Goal: Task Accomplishment & Management: Manage account settings

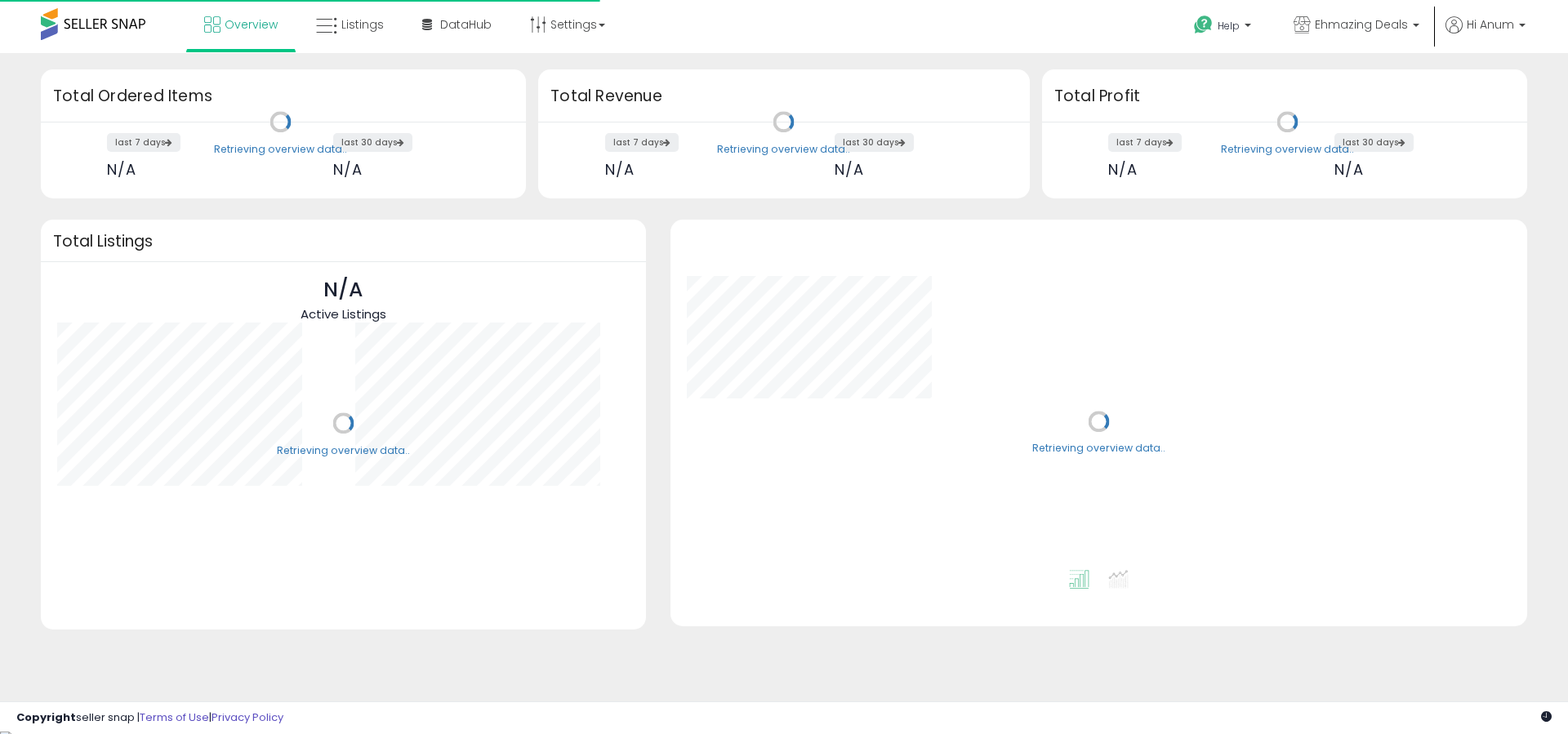
click at [353, 49] on ul "Overview Listings DataHub" at bounding box center [404, 26] width 437 height 52
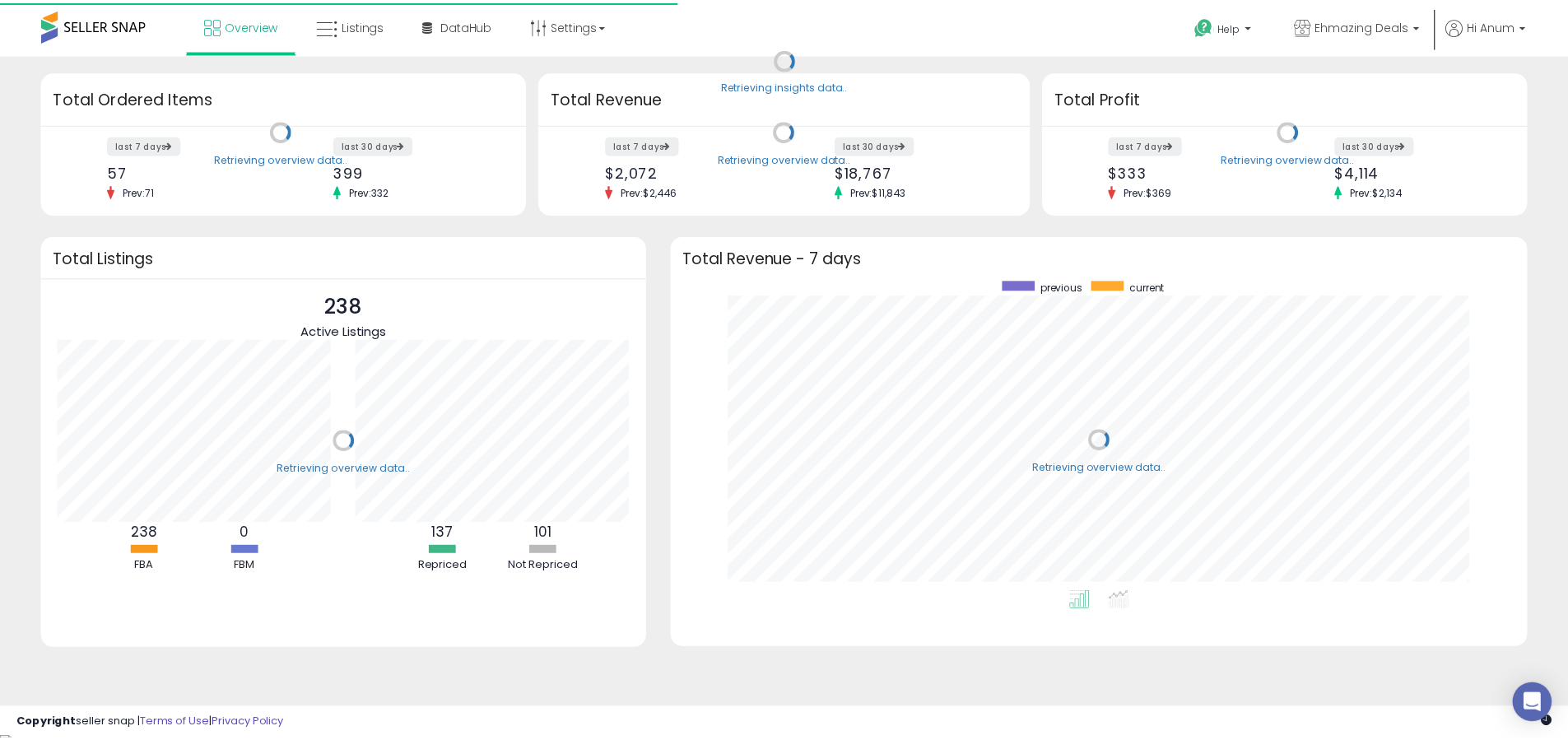
scroll to position [311, 831]
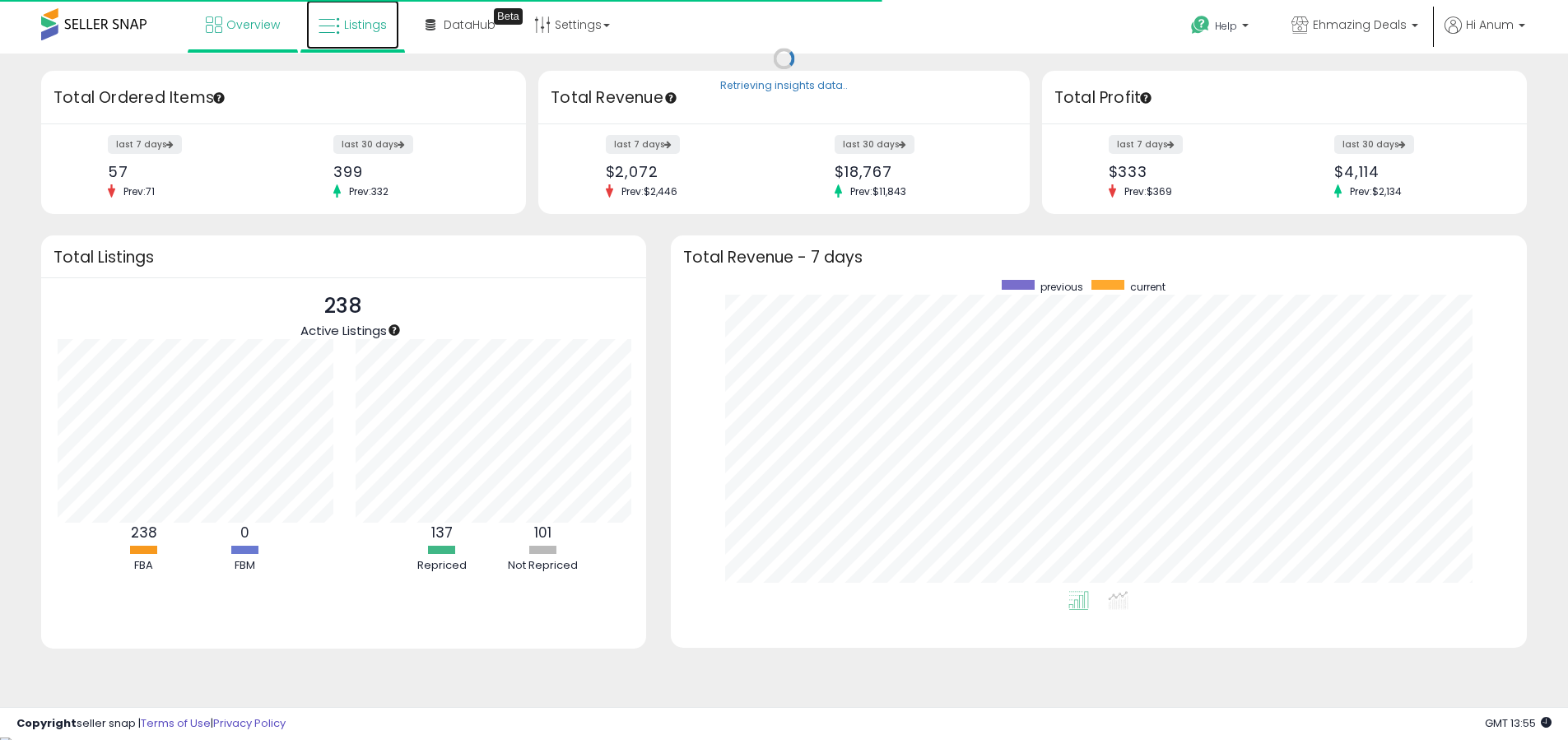
click at [367, 27] on span "Listings" at bounding box center [366, 25] width 43 height 17
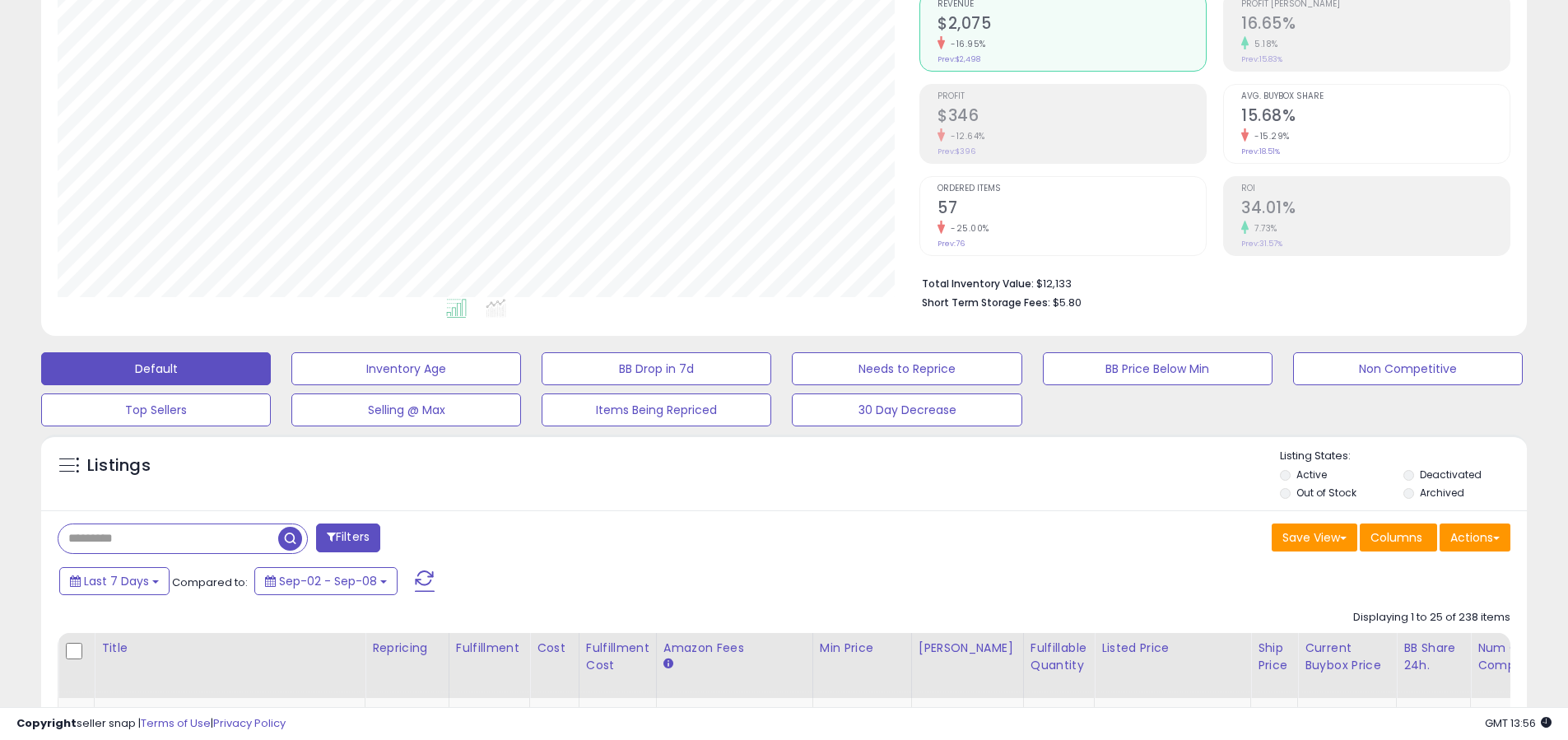
scroll to position [338, 862]
click at [880, 366] on button "Needs to Reprice" at bounding box center [907, 369] width 230 height 33
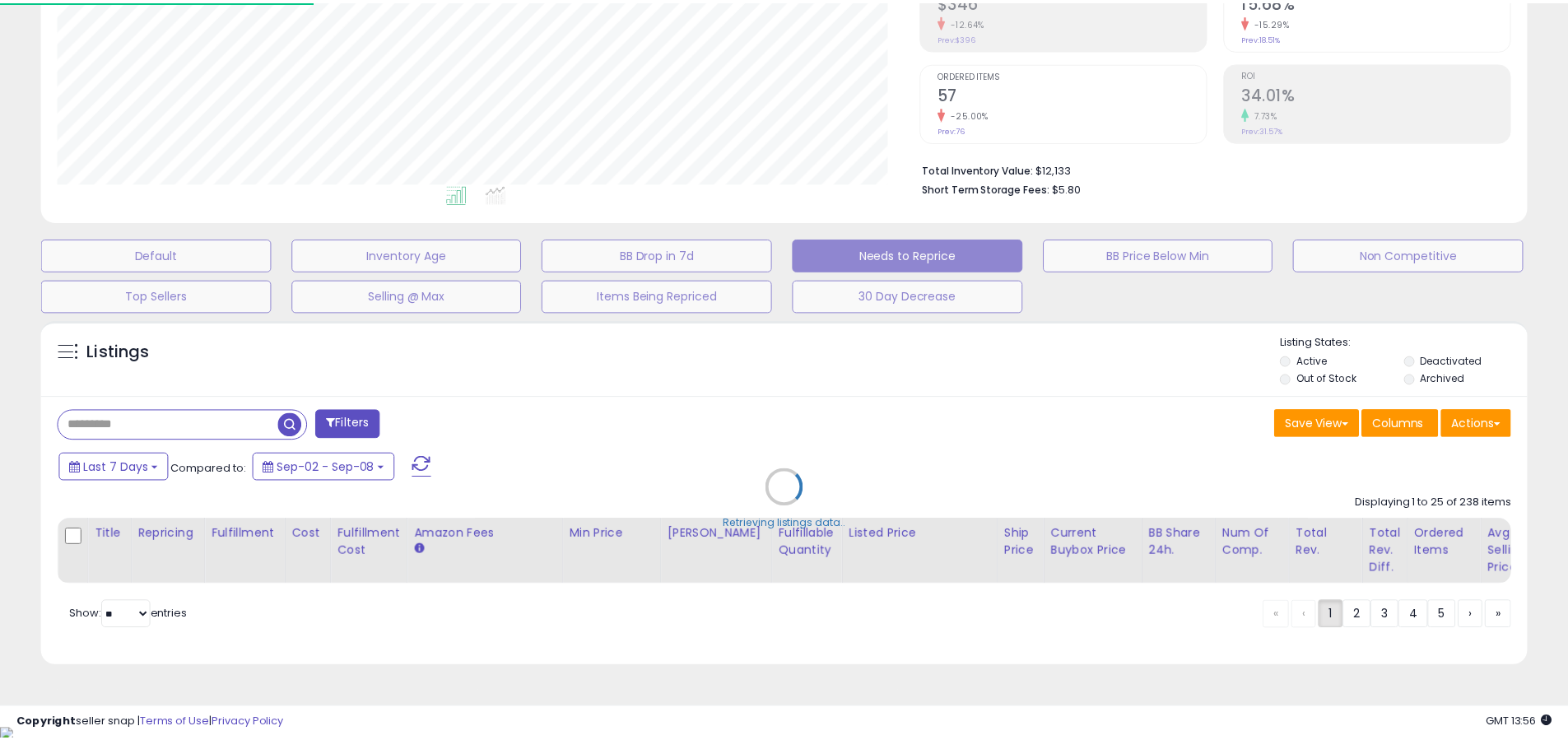
scroll to position [338, 869]
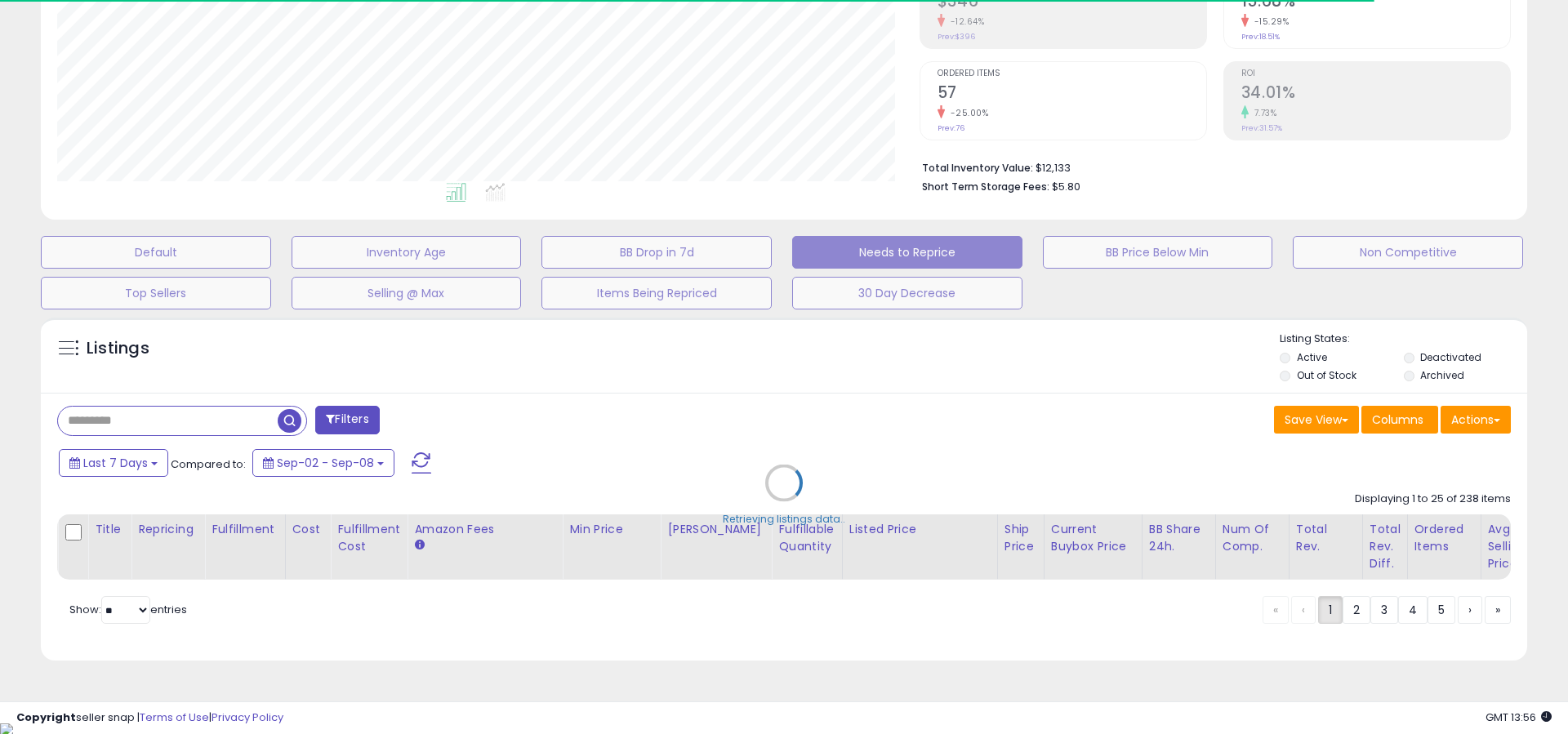
select select "**"
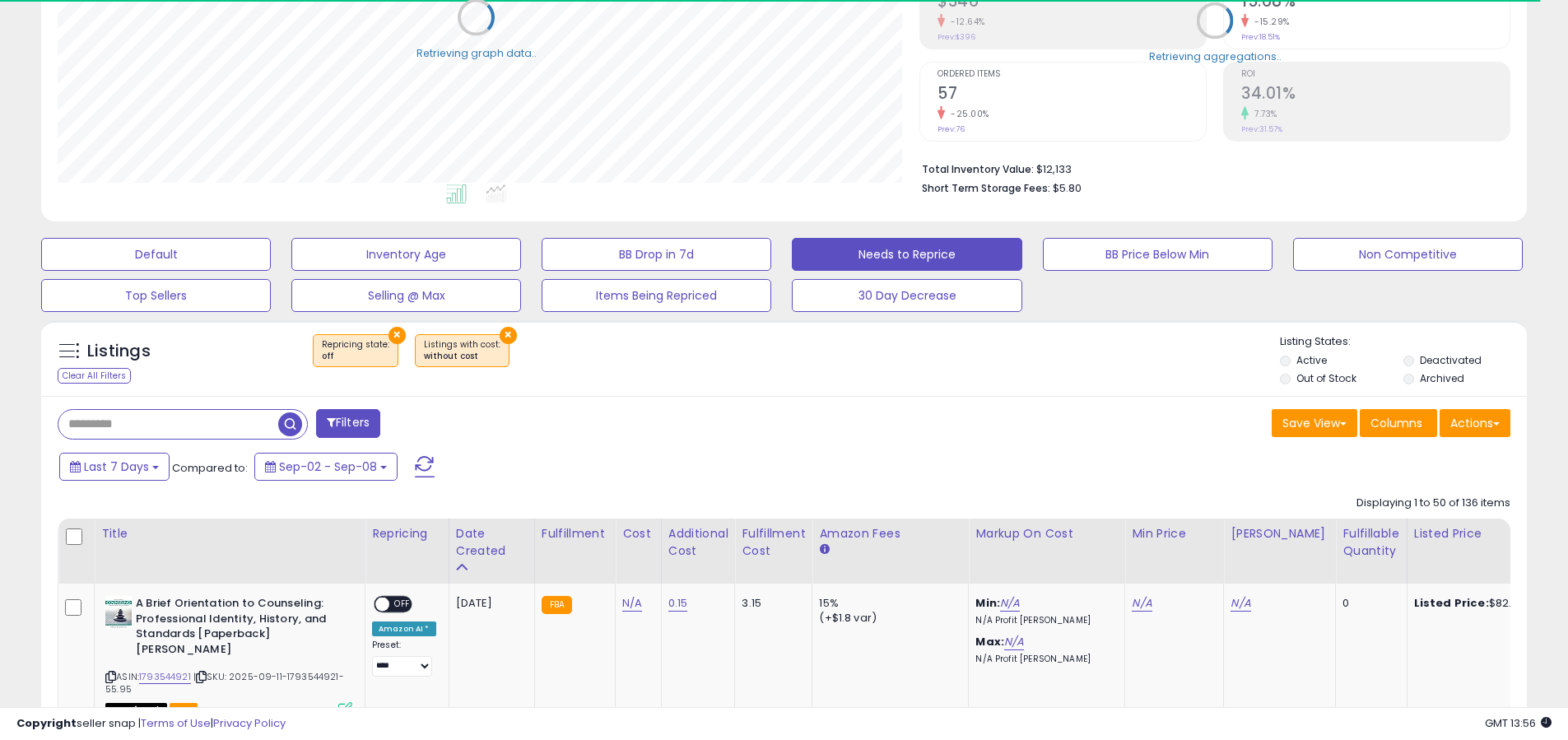
scroll to position [822728, 822442]
click at [1348, 379] on label "Out of Stock" at bounding box center [1327, 377] width 60 height 14
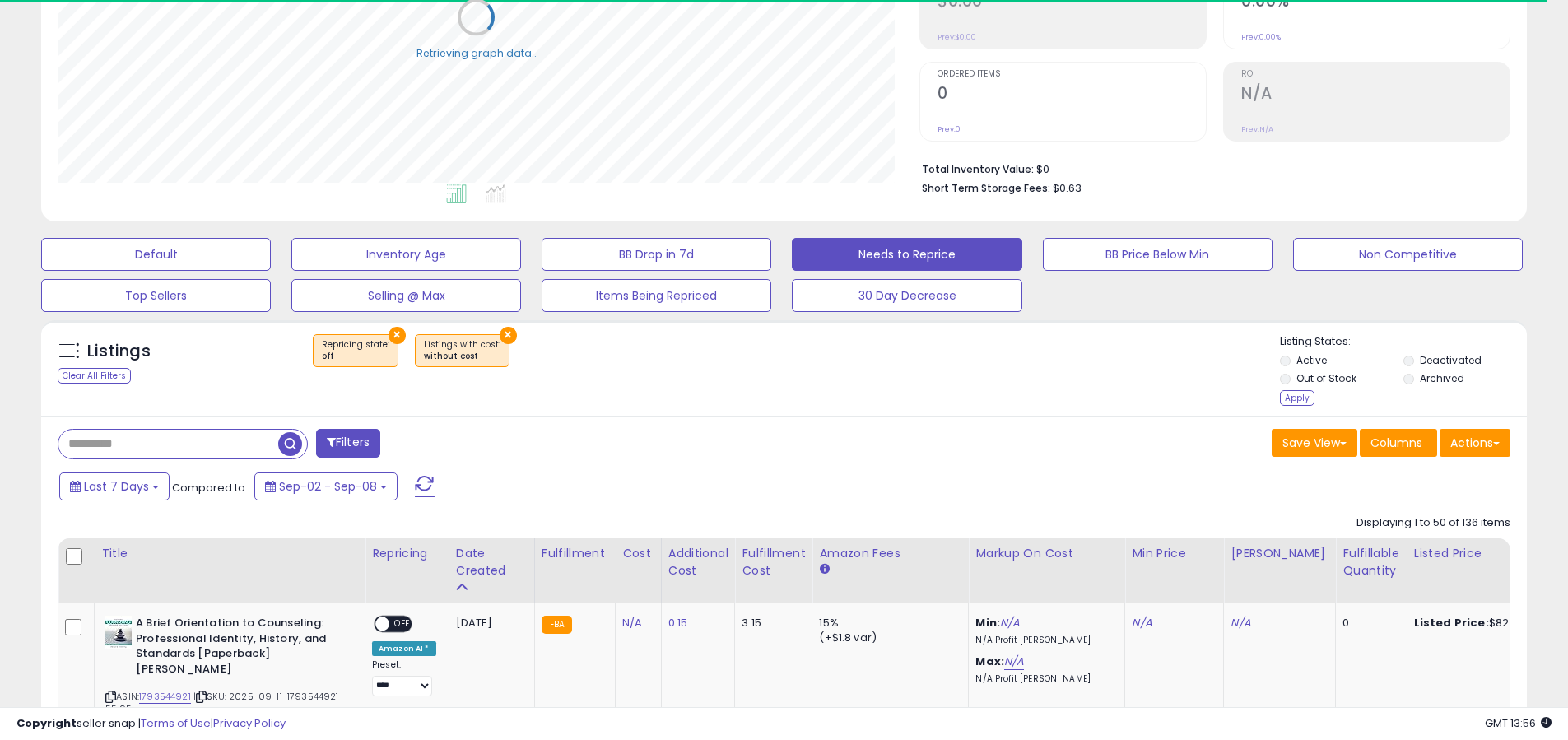
click at [1416, 387] on li "Archived" at bounding box center [1464, 380] width 121 height 18
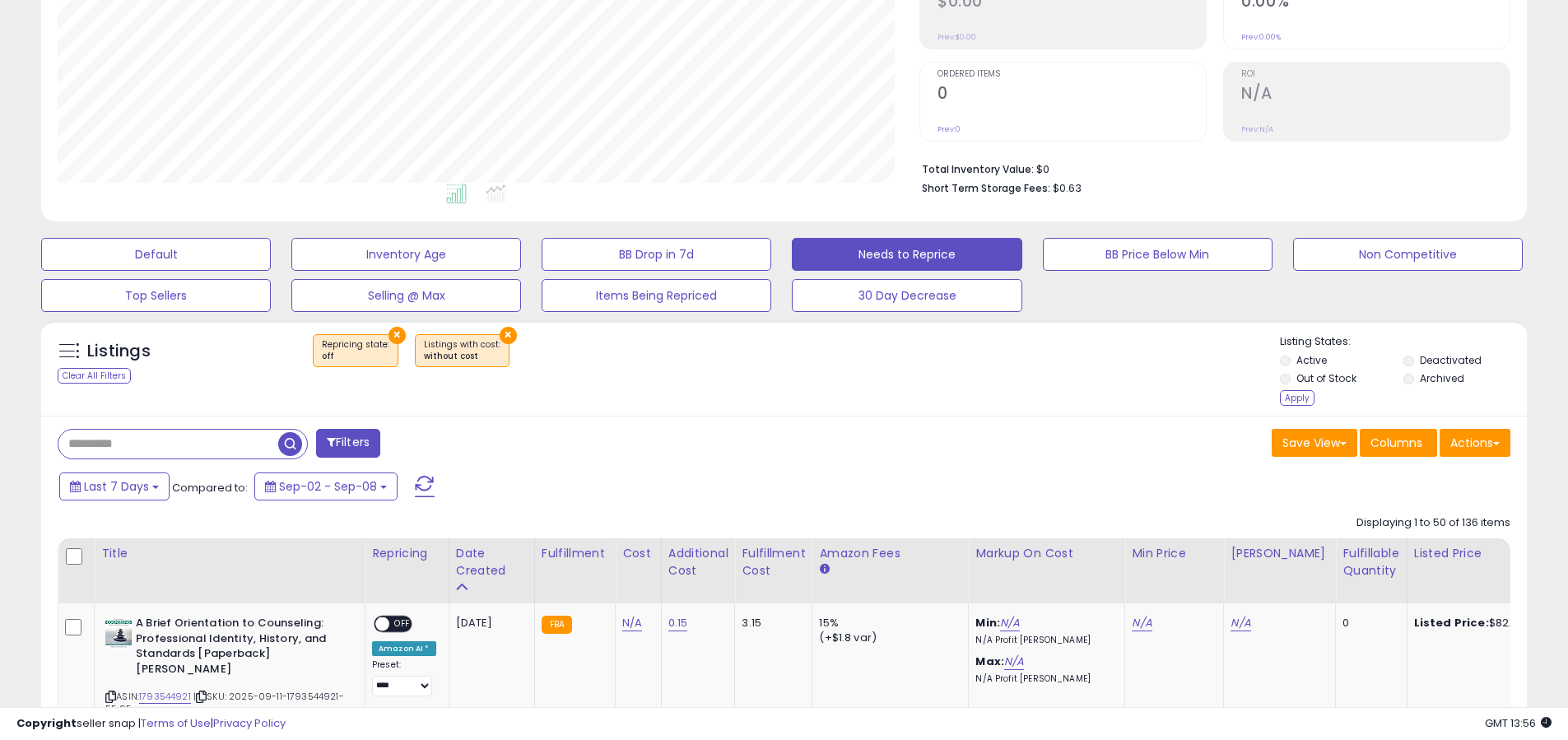
click at [1429, 353] on label "Deactivated" at bounding box center [1451, 360] width 62 height 14
click at [1429, 377] on label "Archived" at bounding box center [1442, 377] width 45 height 14
click at [1292, 402] on div "Apply" at bounding box center [1298, 397] width 35 height 16
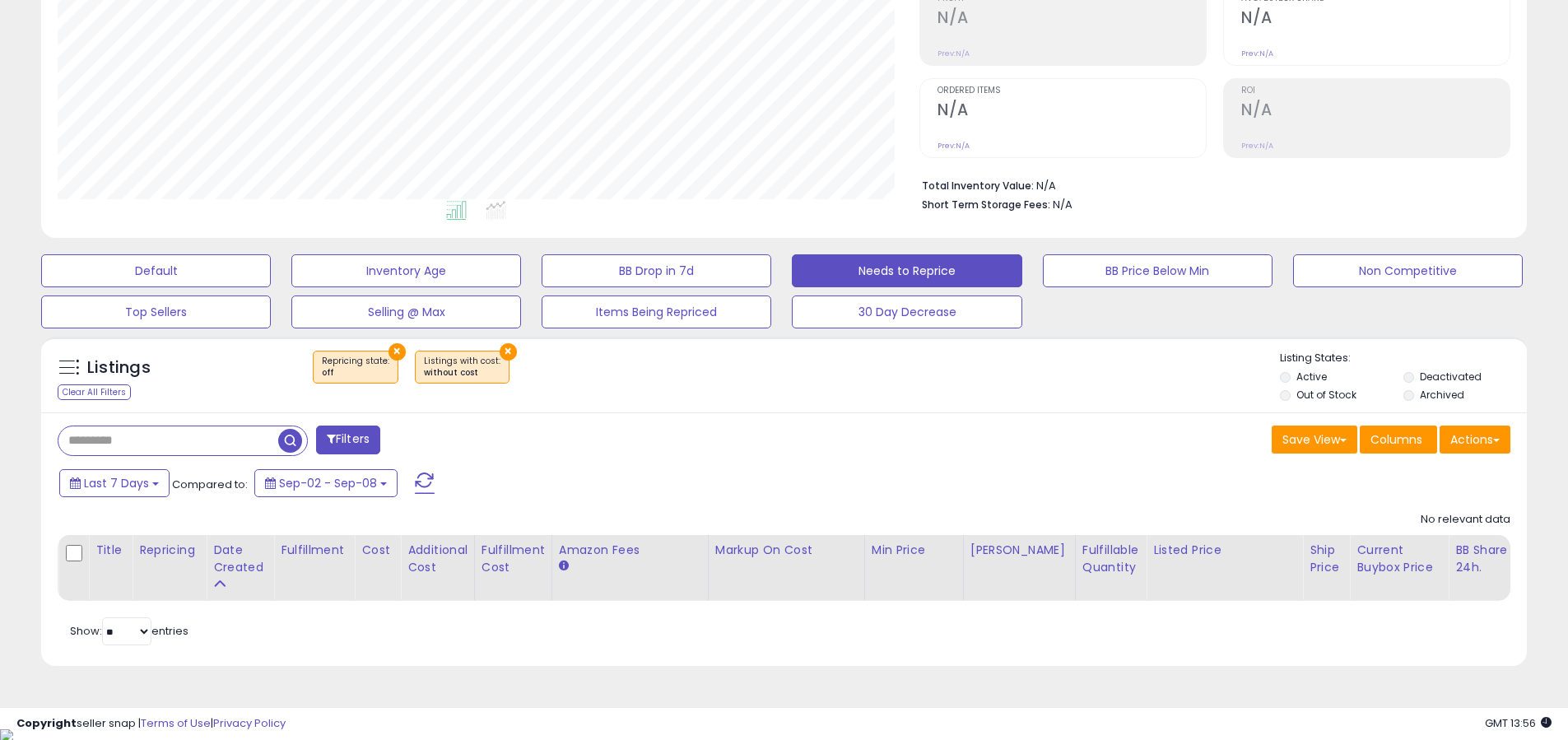
click at [1304, 397] on label "Out of Stock" at bounding box center [1327, 394] width 60 height 14
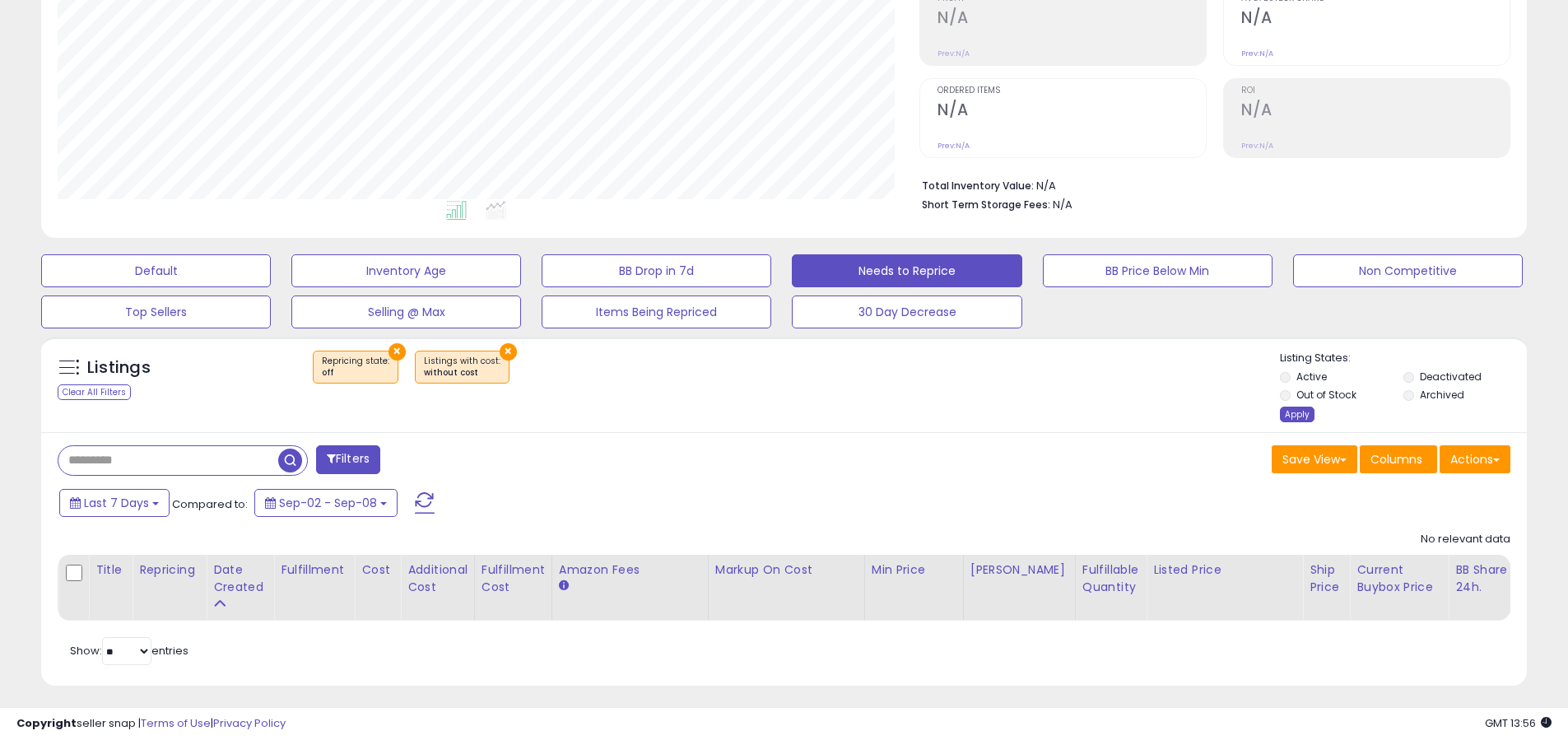
click at [1299, 418] on div "Apply" at bounding box center [1298, 414] width 35 height 16
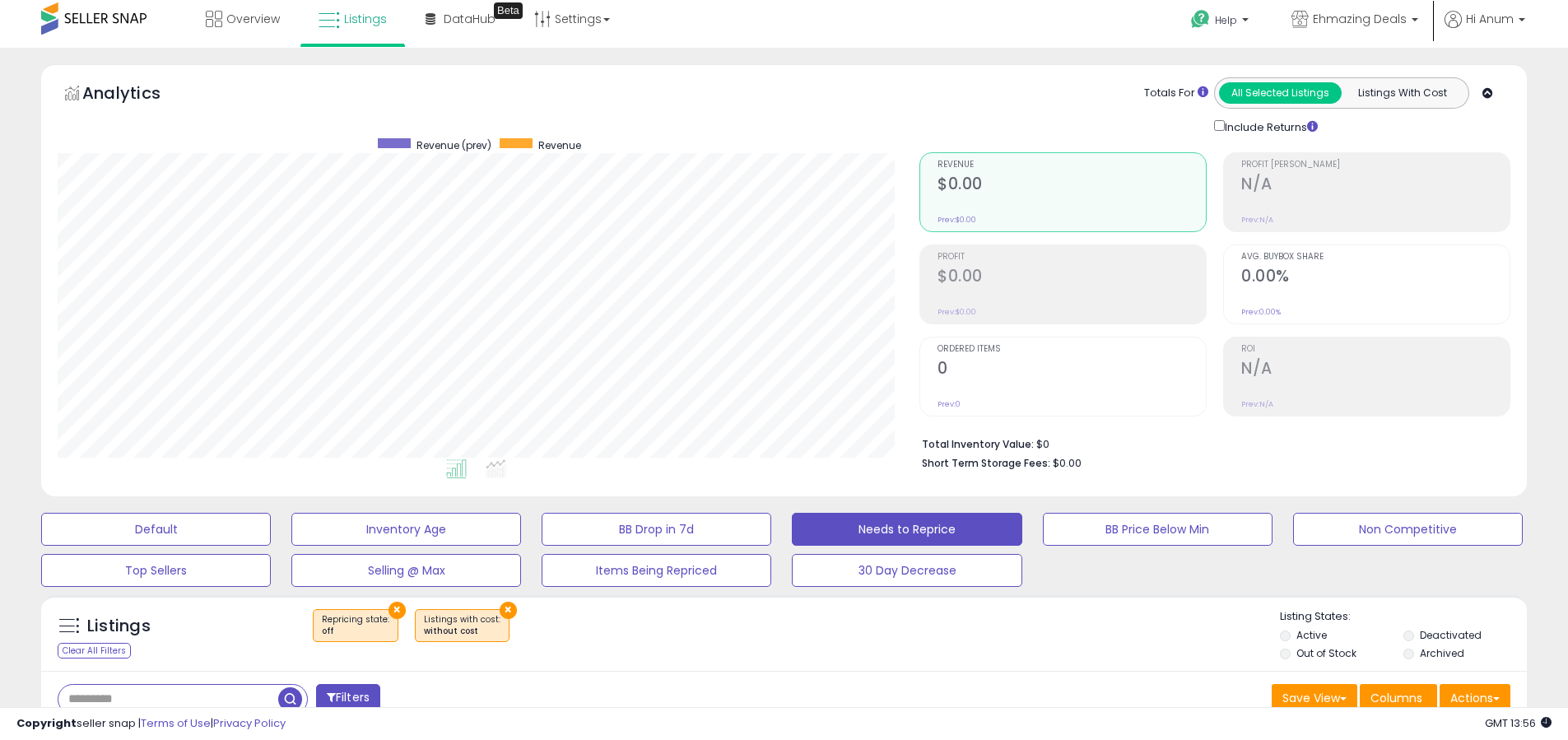
scroll to position [0, 0]
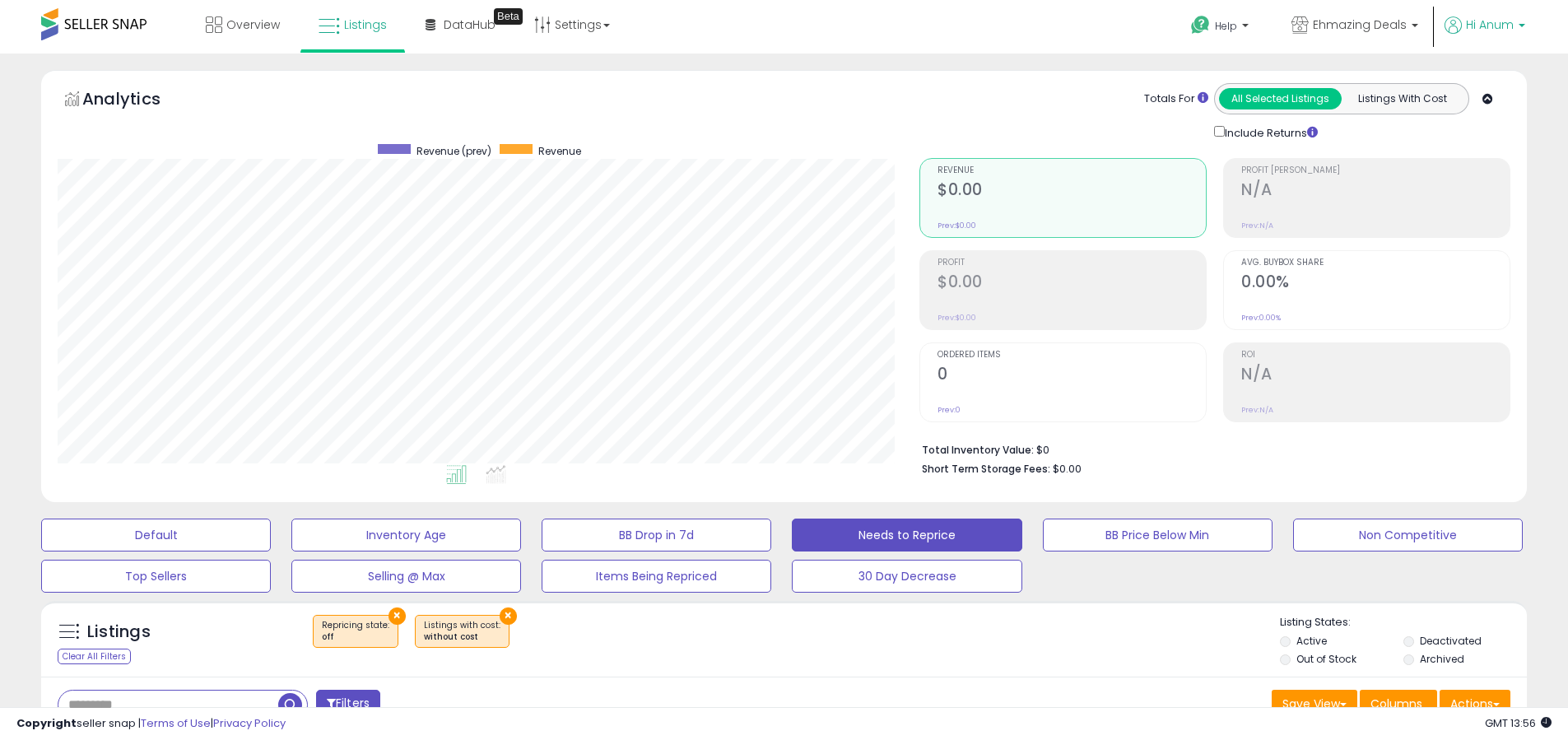
click at [1493, 26] on span "Hi Anum" at bounding box center [1490, 25] width 48 height 17
click at [1485, 171] on link "Logout" at bounding box center [1489, 173] width 36 height 16
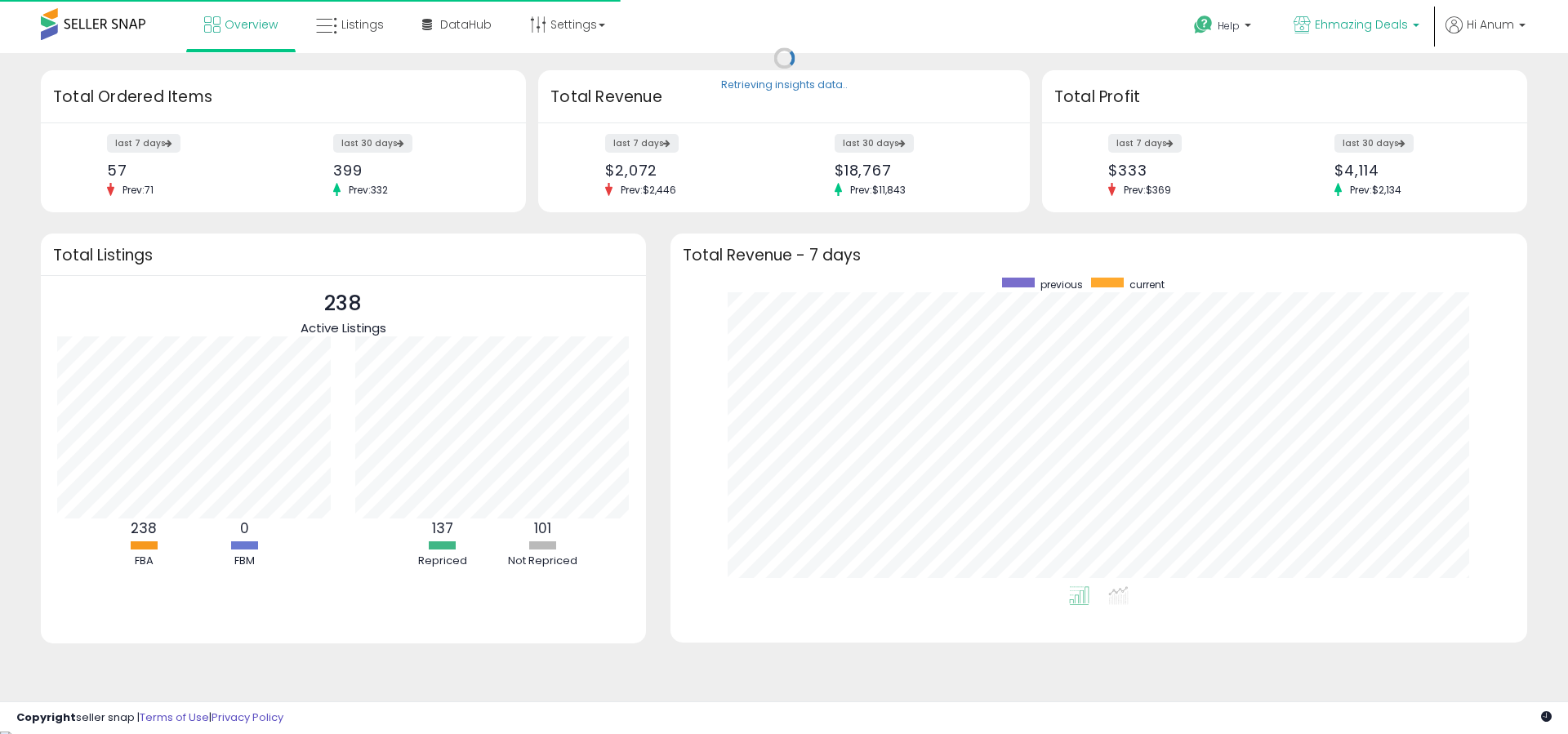
drag, startPoint x: 1551, startPoint y: 27, endPoint x: 1419, endPoint y: 37, distance: 132.4
click at [1548, 29] on nav "Overview Listings DataHub" at bounding box center [784, 34] width 1593 height 70
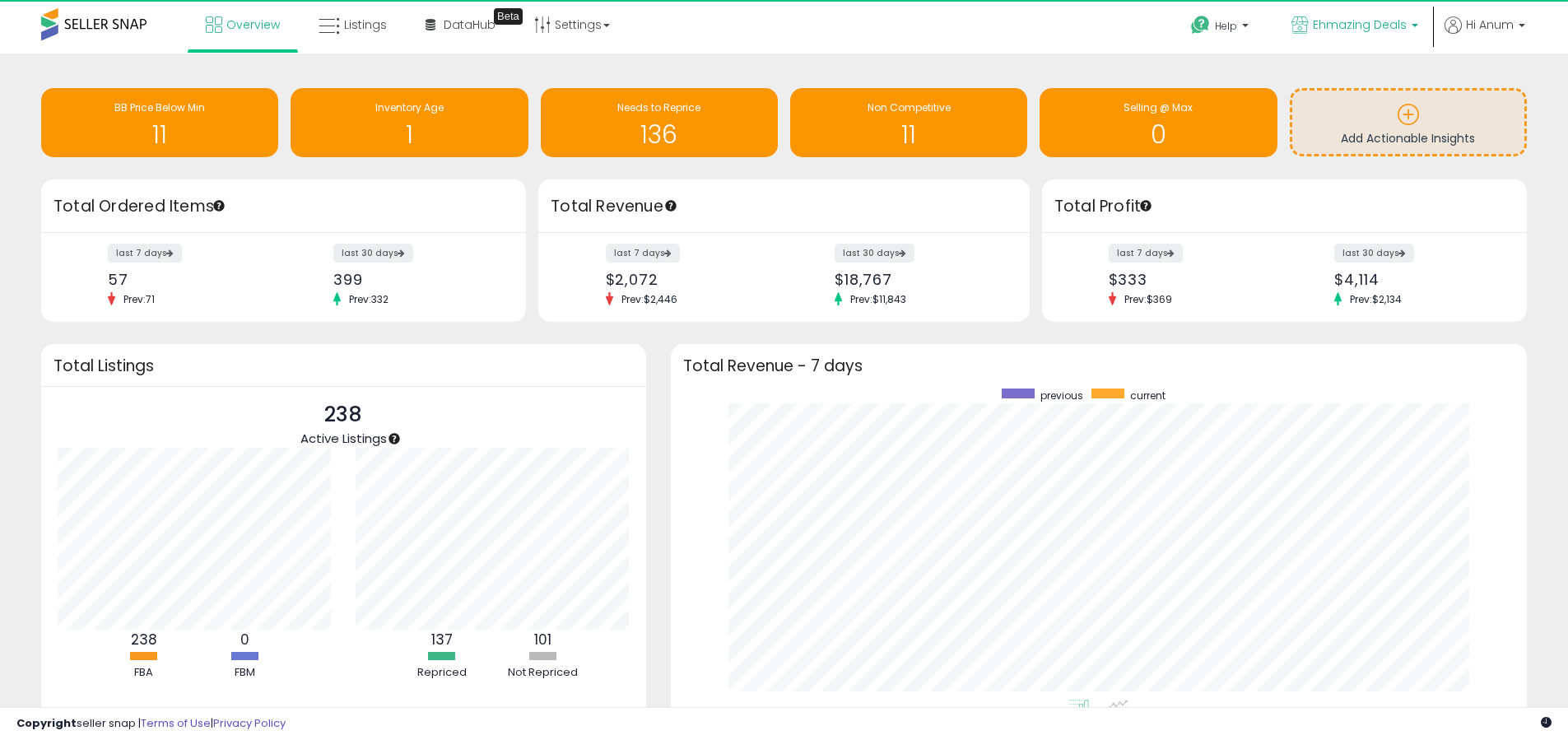
click at [1430, 37] on link "Ehmazing Deals" at bounding box center [1355, 26] width 151 height 54
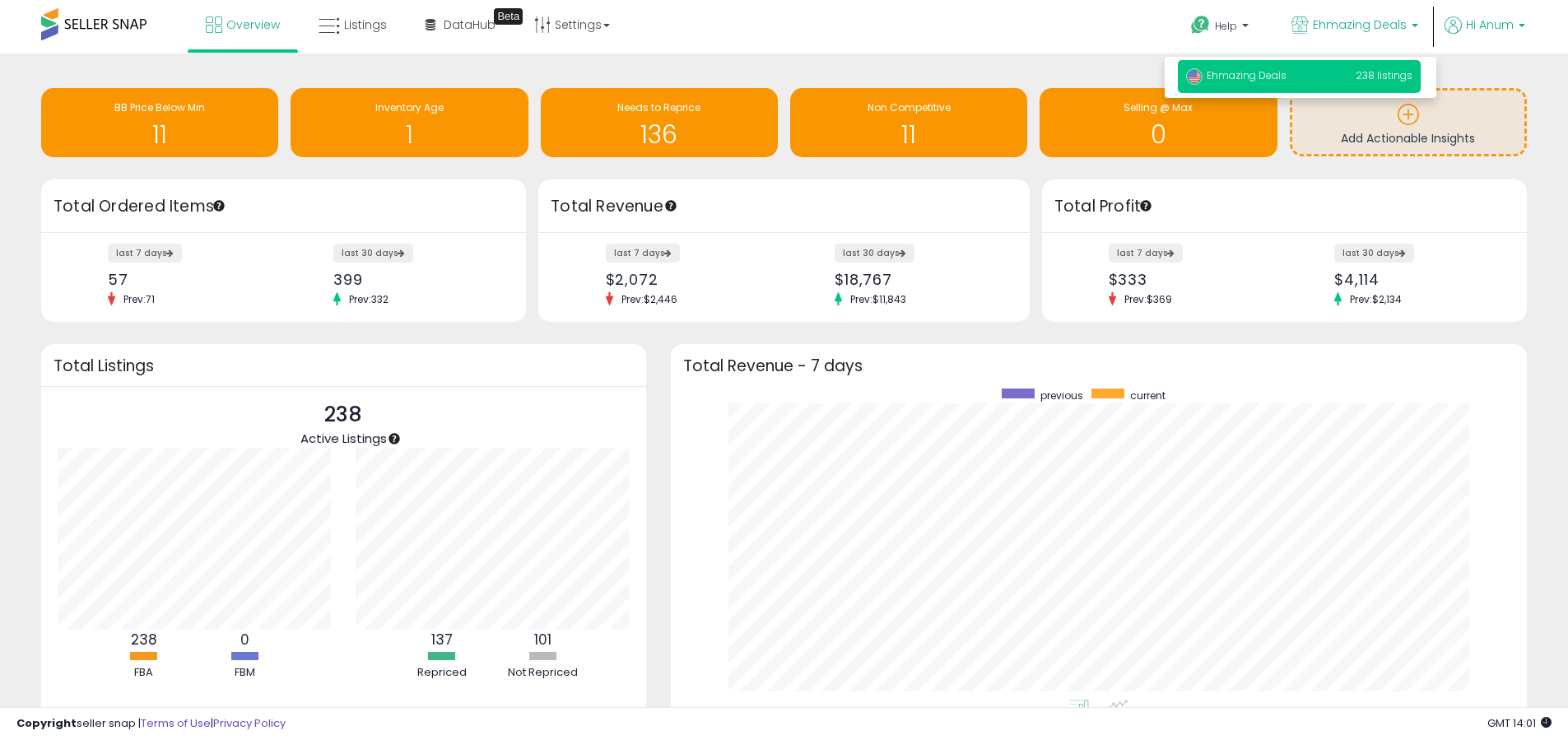
click at [1473, 36] on p "Hi Anum" at bounding box center [1485, 26] width 81 height 21
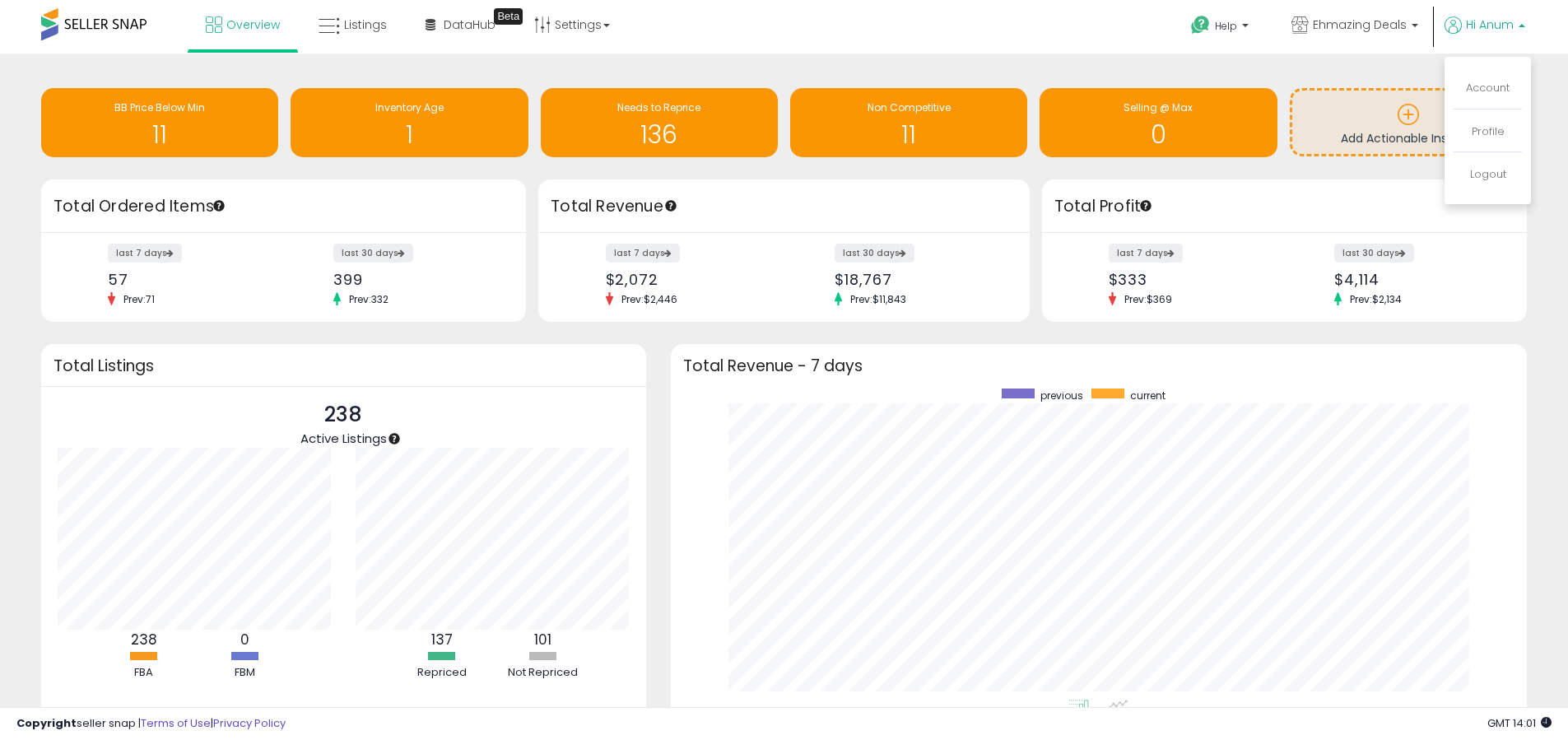
click at [1490, 182] on li "Logout" at bounding box center [1488, 174] width 69 height 40
click at [1490, 176] on link "Logout" at bounding box center [1489, 173] width 36 height 16
